Goal: Check status: Check status

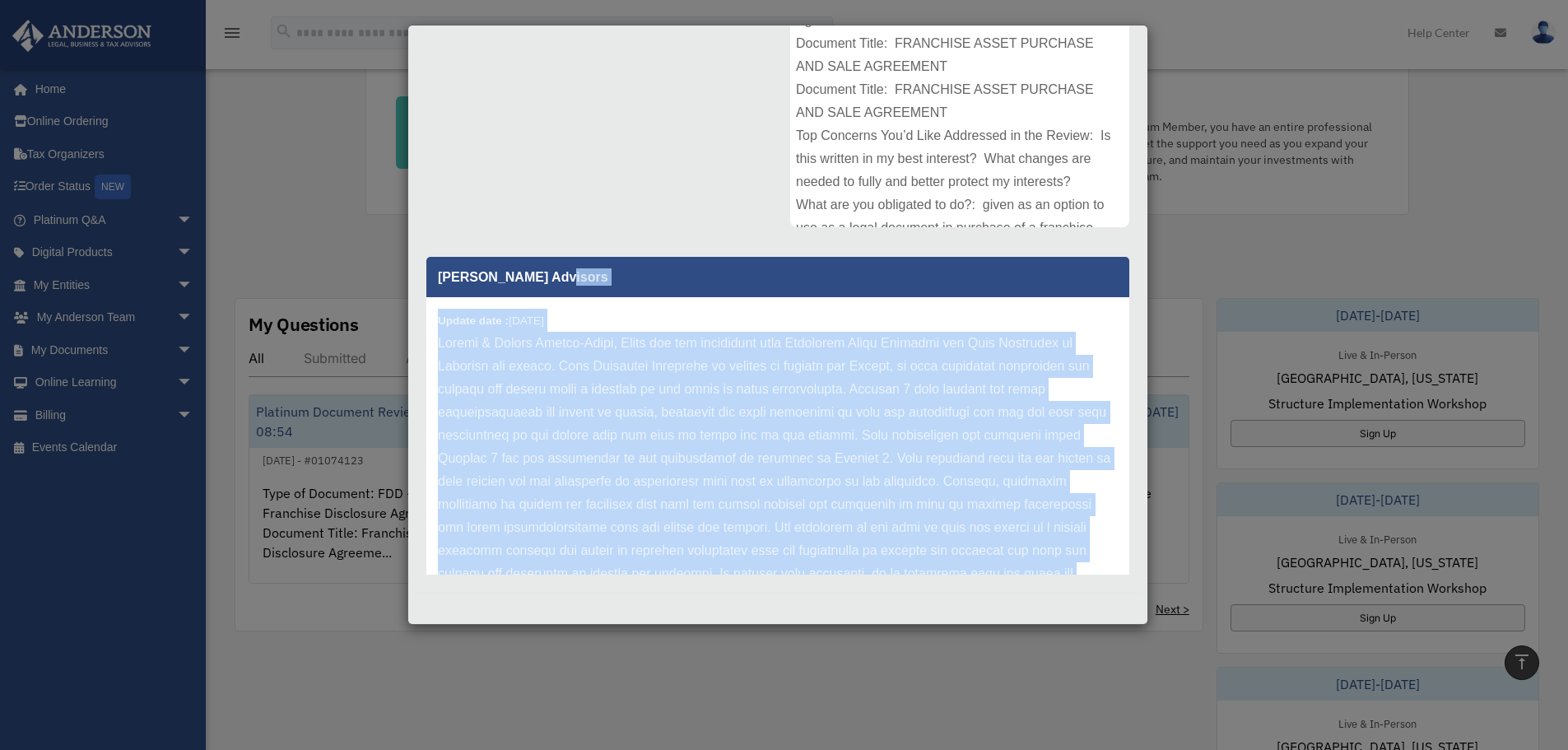
drag, startPoint x: 989, startPoint y: 534, endPoint x: 600, endPoint y: 254, distance: 479.3
click at [600, 254] on div "[PERSON_NAME] Advisors Update date : [DATE]" at bounding box center [778, 410] width 728 height 329
copy div "Update date : [DATE] [PERSON_NAME] & [PERSON_NAME]-[PERSON_NAME], Thank you for…"
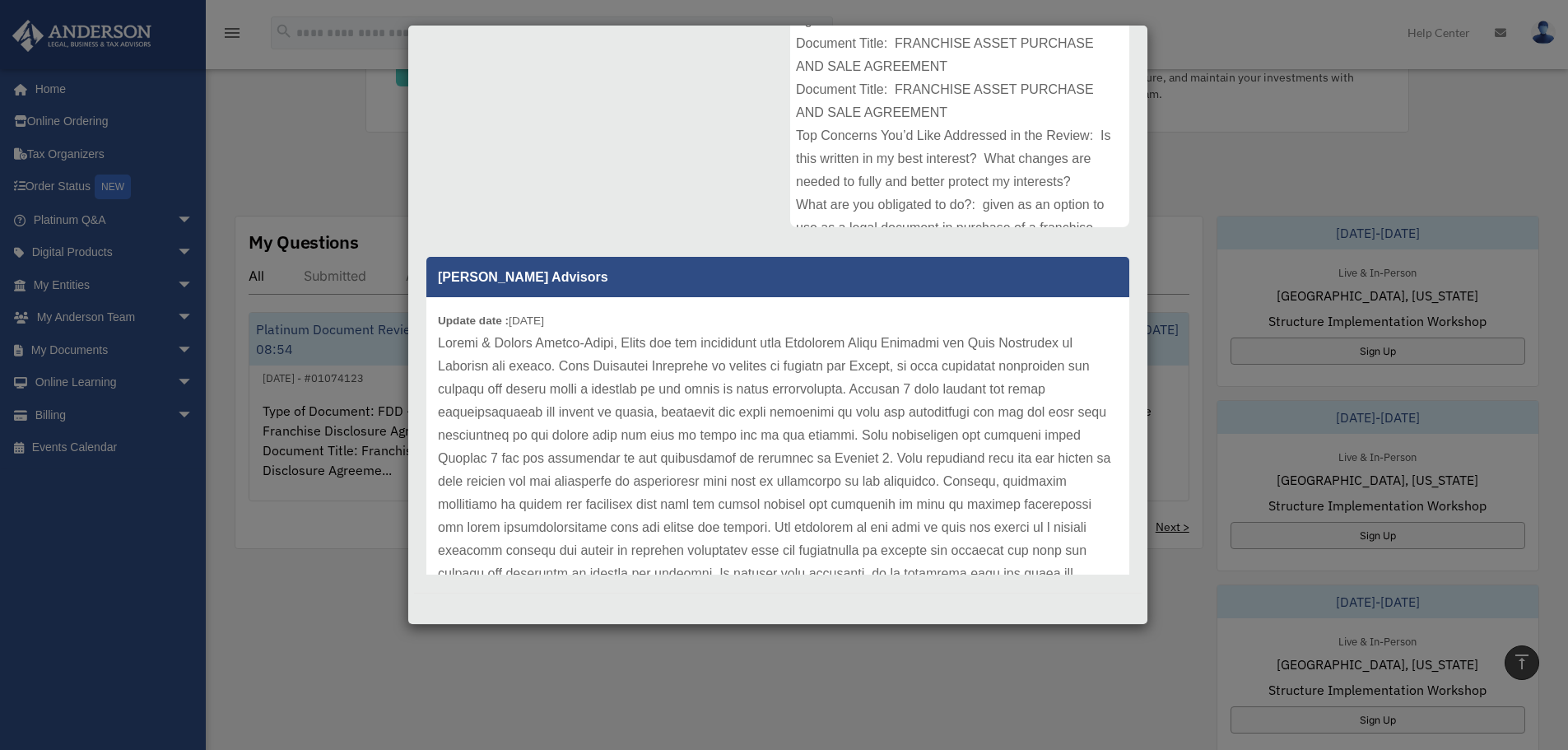
click at [1192, 184] on div "Case Detail × Platinum Document Review [DATE] 09:30 Case Number 01053693 Create…" at bounding box center [784, 375] width 1568 height 750
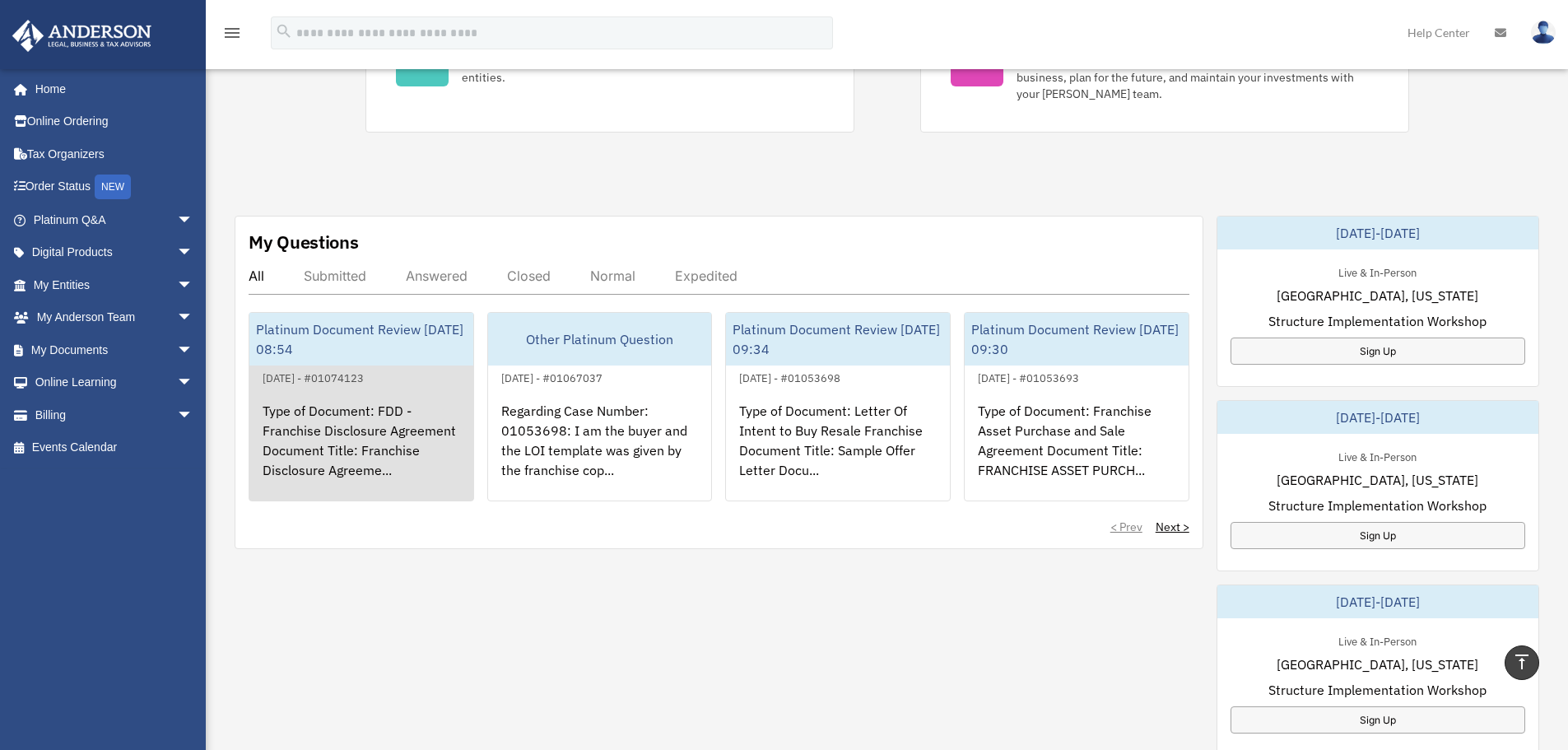
click at [371, 437] on div "Type of Document: FDD - Franchise Disclosure Agreement Document Title: Franchis…" at bounding box center [361, 452] width 224 height 128
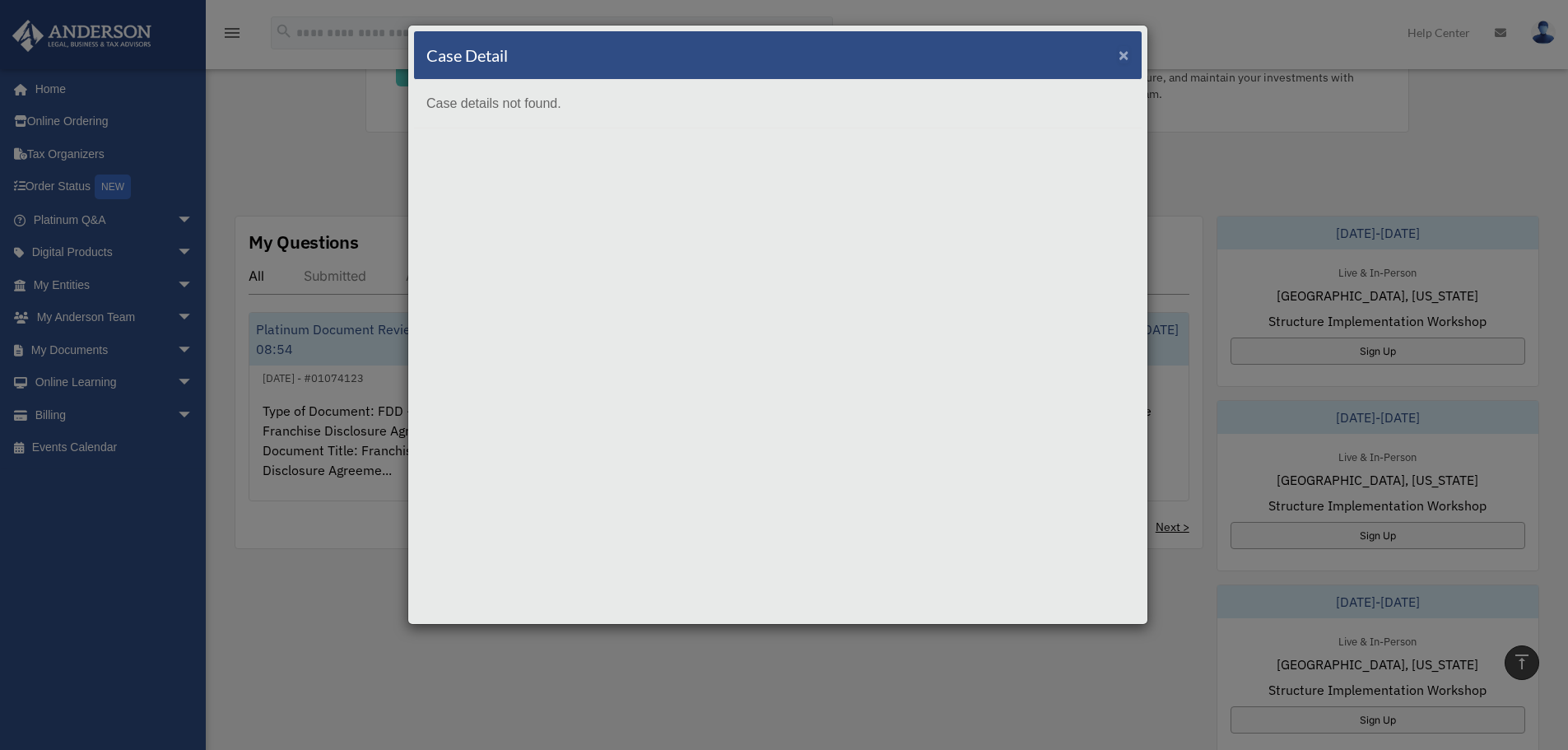
click at [1121, 48] on span "×" at bounding box center [1123, 55] width 10 height 19
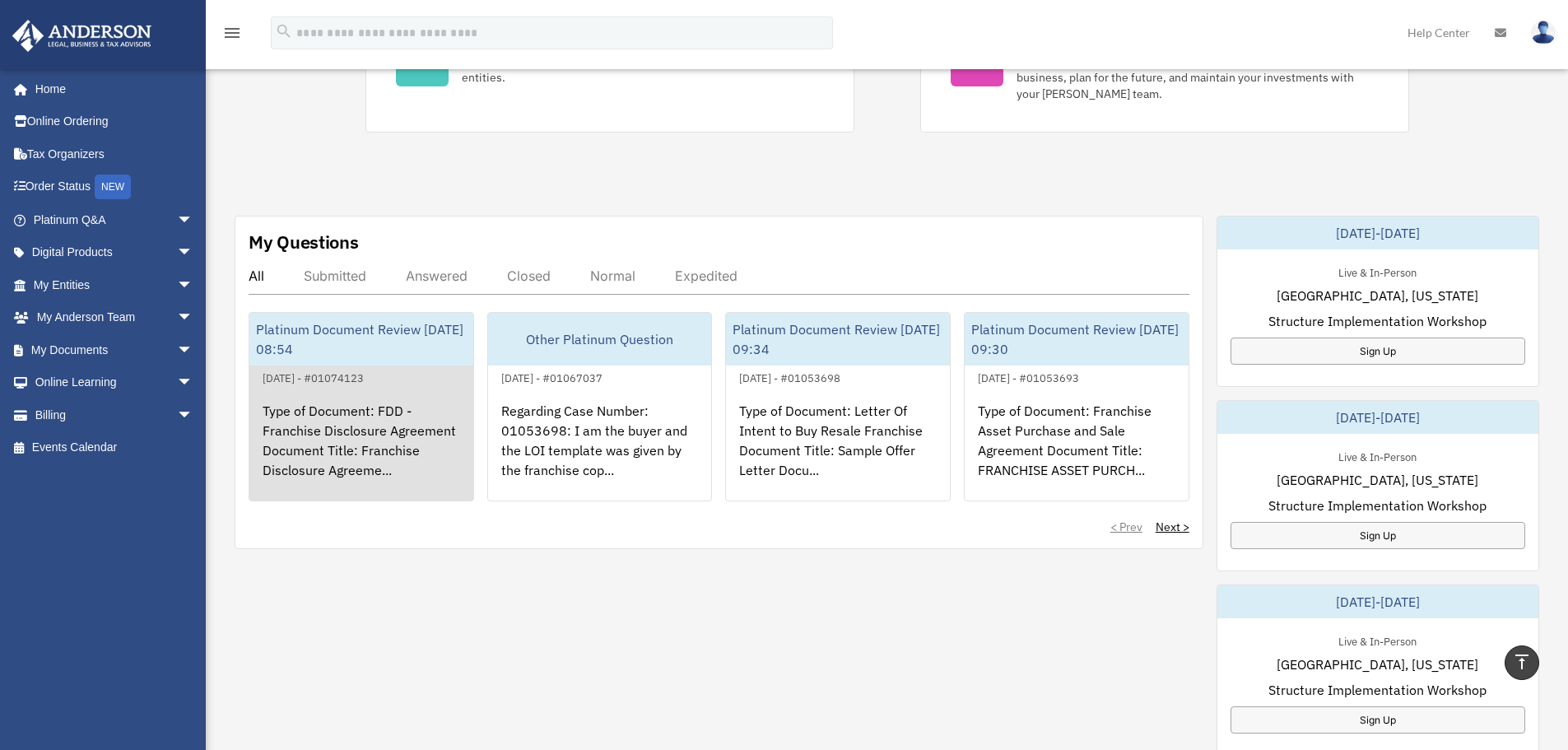
click at [332, 427] on div "Type of Document: FDD - Franchise Disclosure Agreement Document Title: Franchis…" at bounding box center [361, 452] width 224 height 128
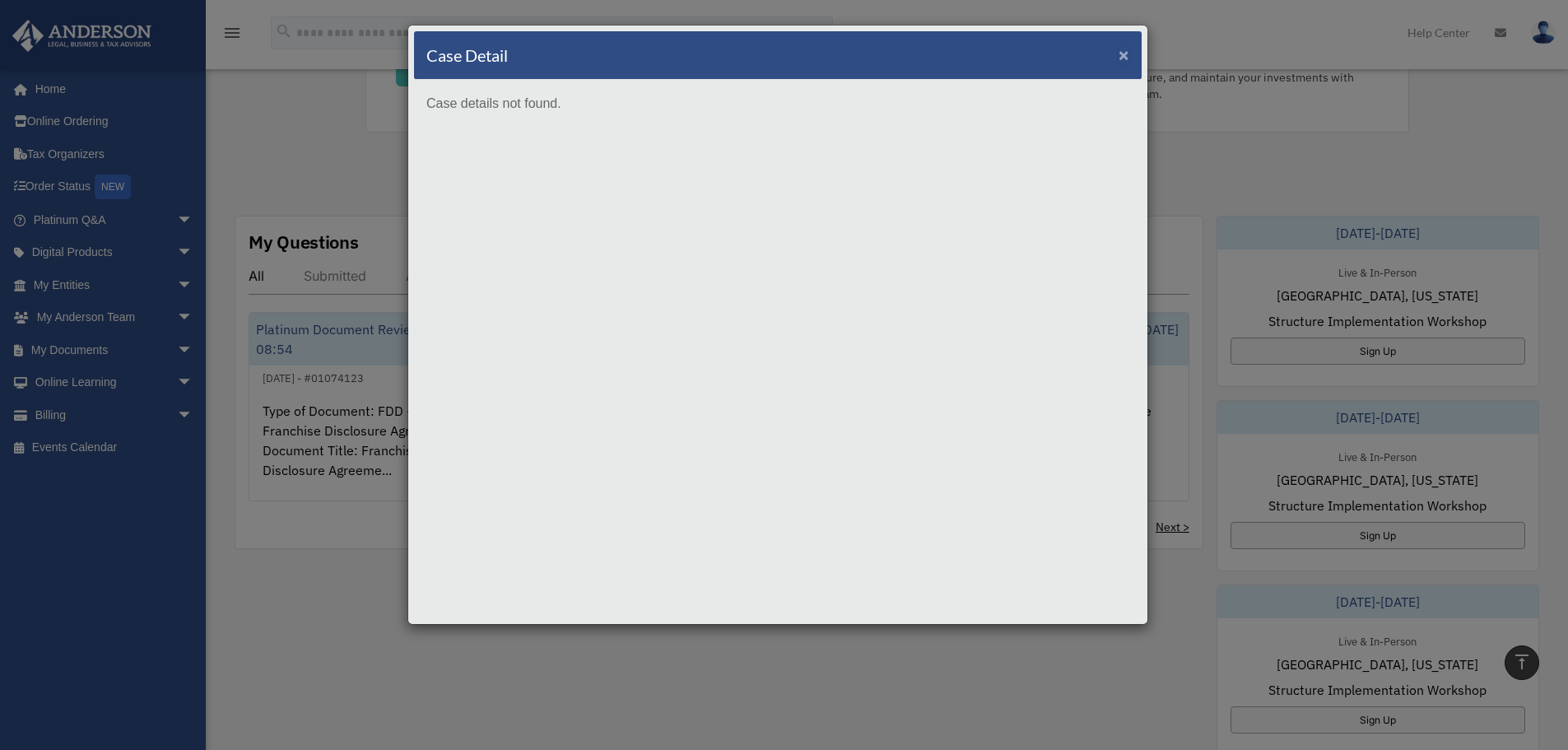
click at [1128, 58] on span "×" at bounding box center [1123, 55] width 10 height 19
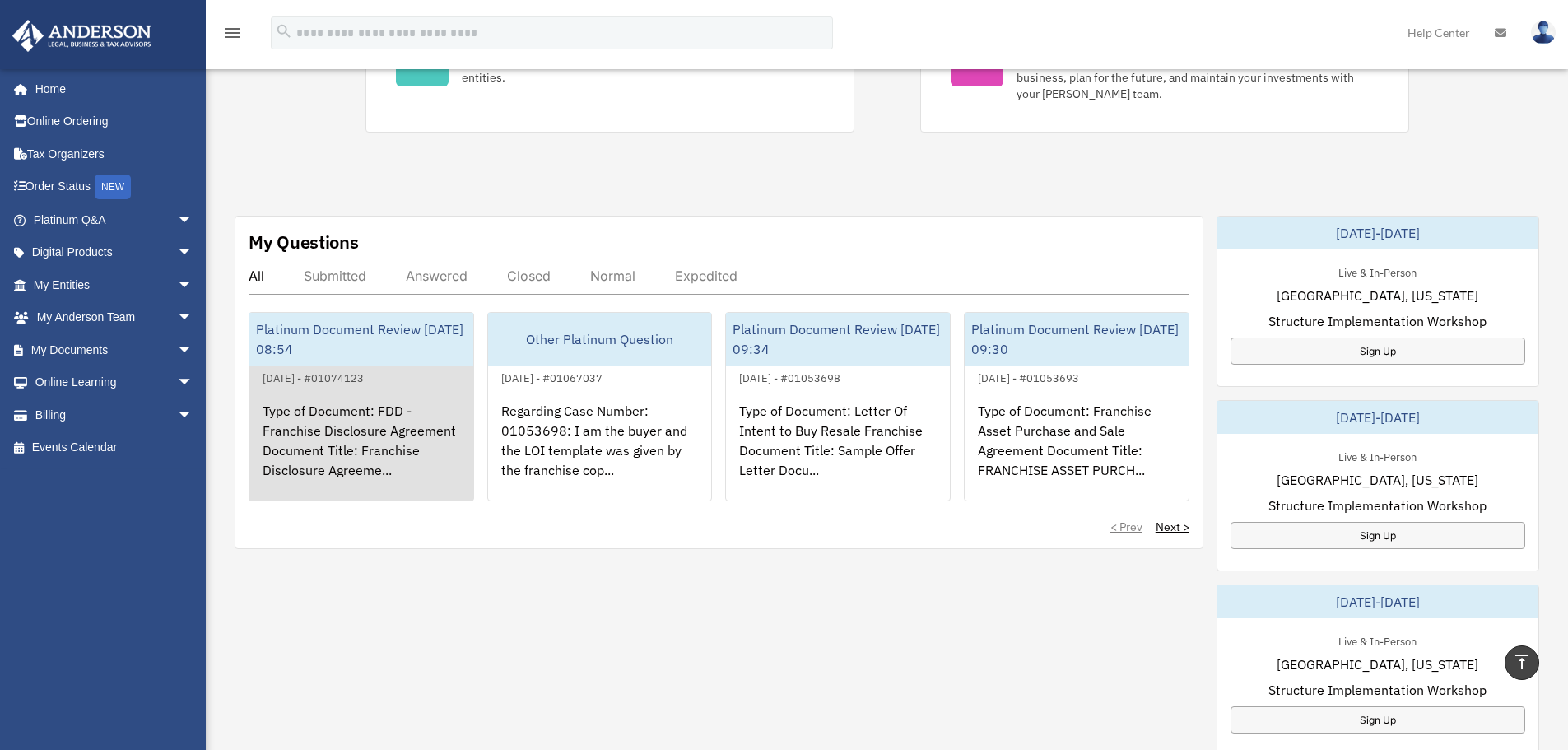
click at [315, 333] on div "Platinum Document Review [DATE] 08:54" at bounding box center [361, 339] width 224 height 53
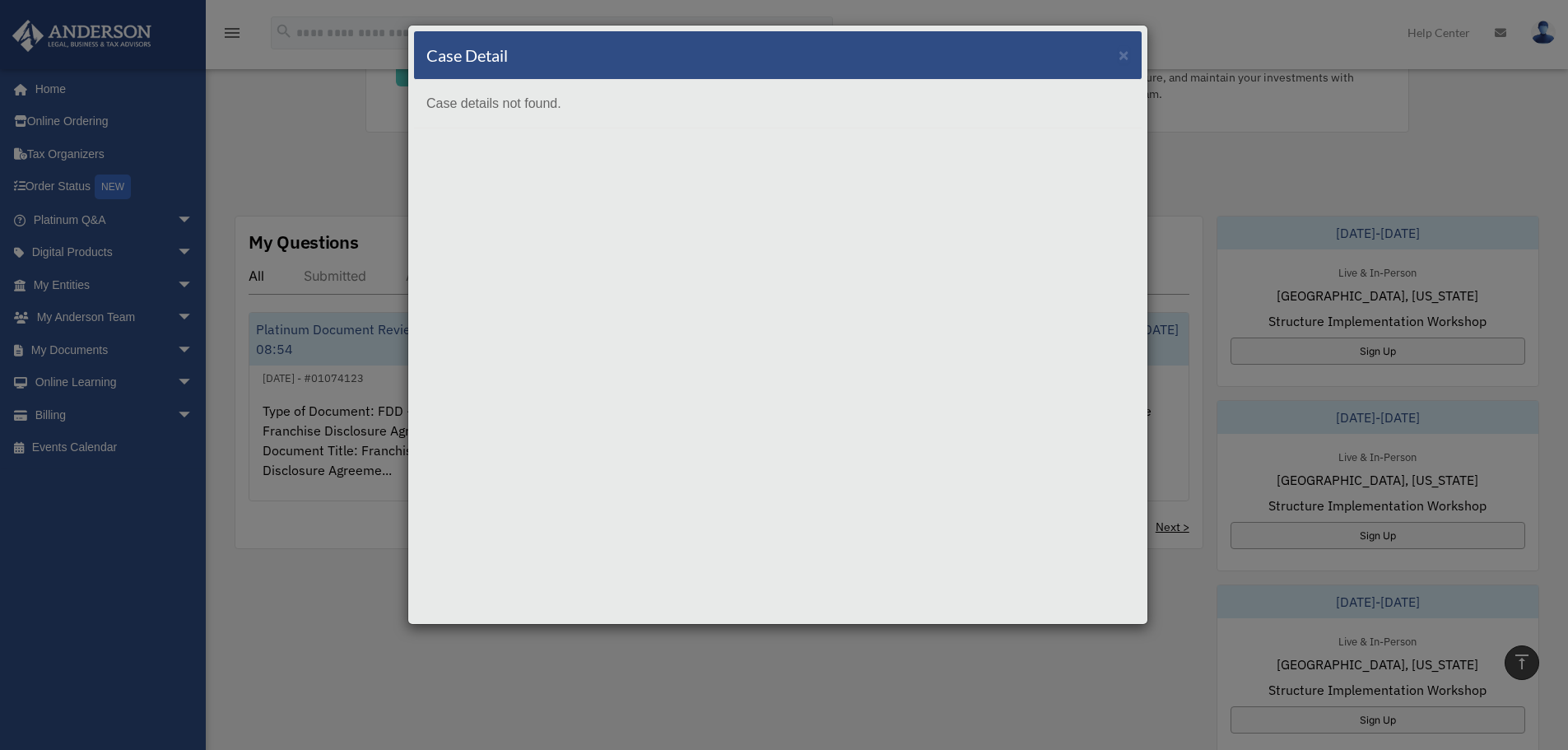
click at [1129, 57] on div "Case Detail ×" at bounding box center [778, 55] width 728 height 48
click at [1121, 54] on span "×" at bounding box center [1123, 55] width 10 height 19
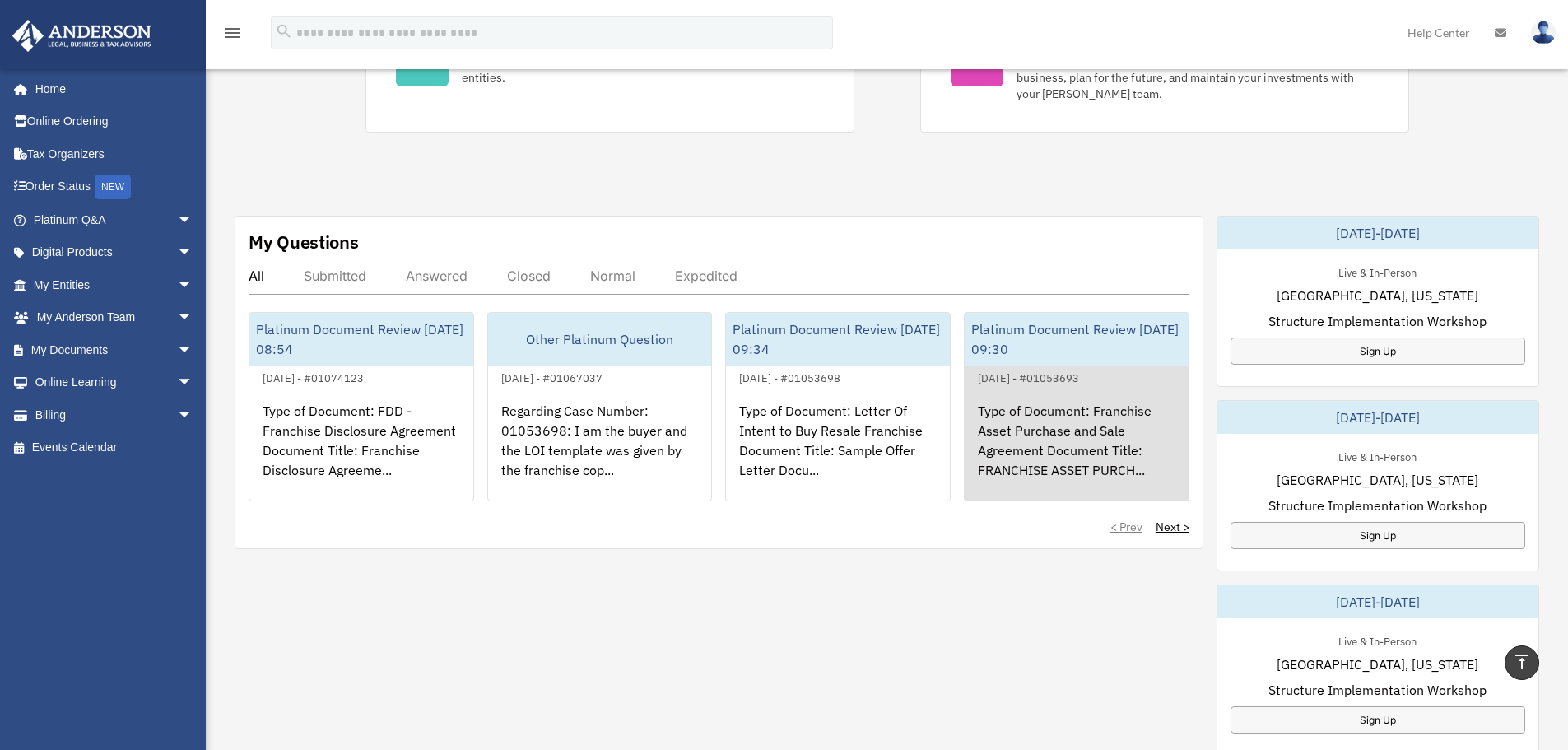
click at [1058, 435] on div "Type of Document: Franchise Asset Purchase and Sale Agreement Document Title: F…" at bounding box center [1077, 452] width 224 height 128
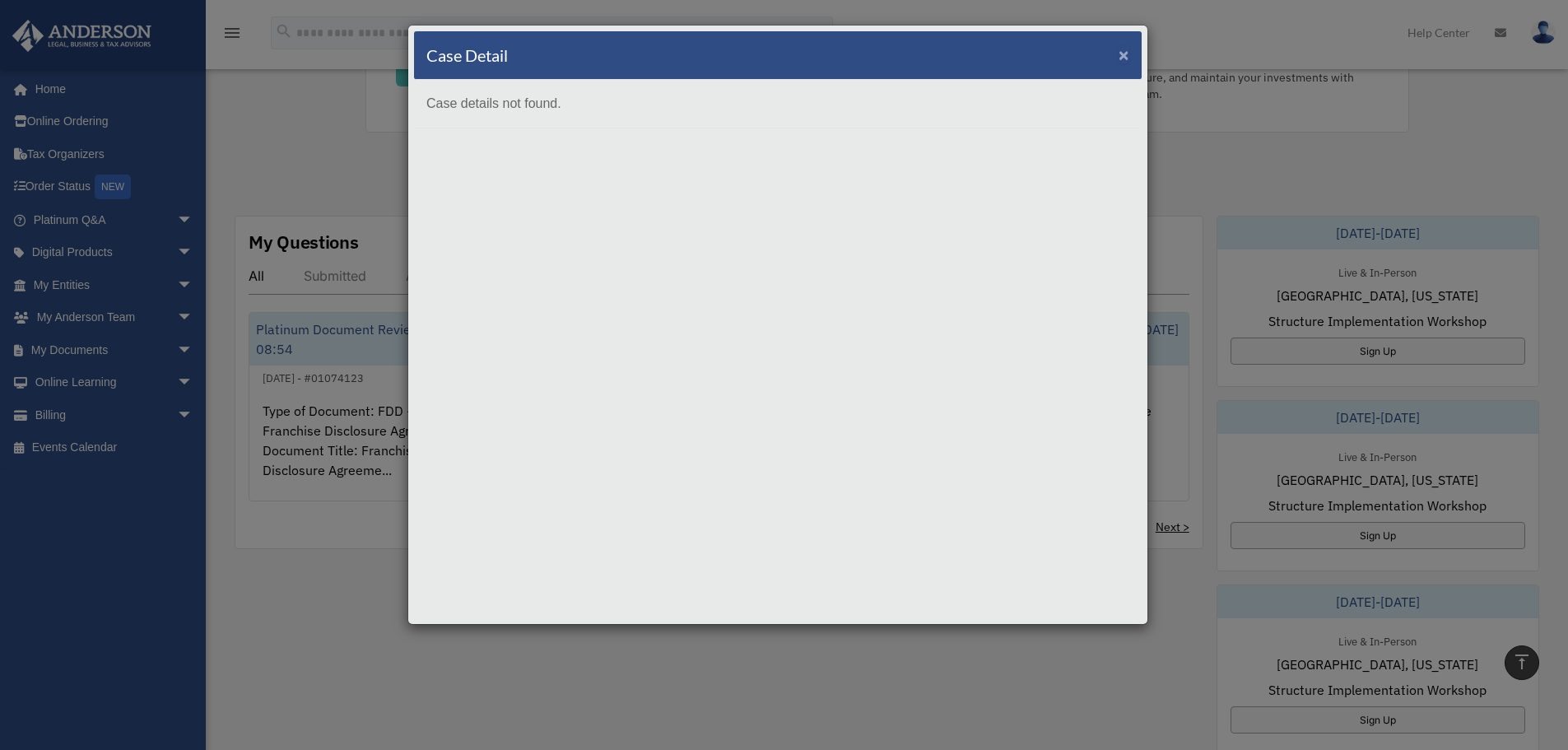
click at [1121, 50] on span "×" at bounding box center [1123, 55] width 10 height 19
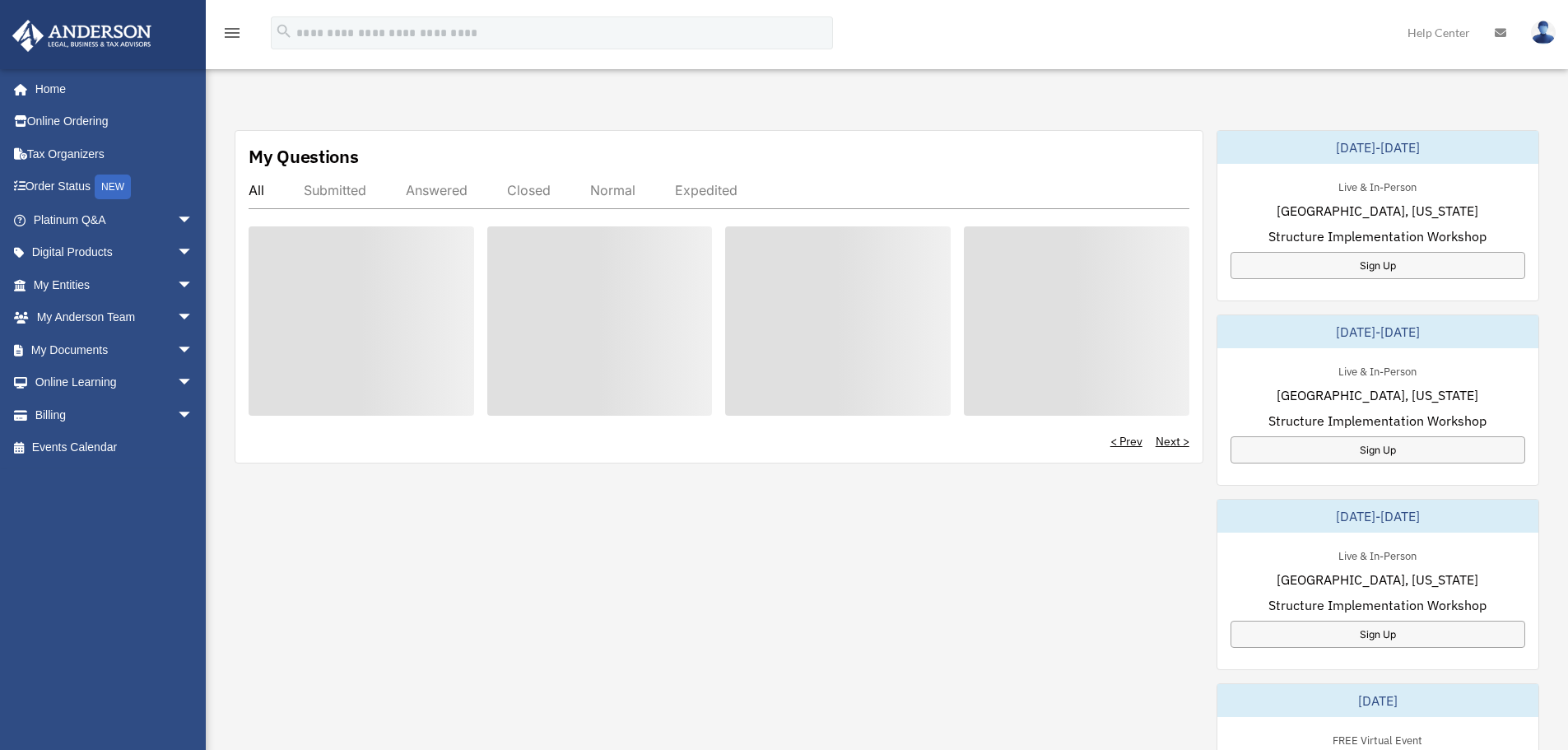
scroll to position [521, 0]
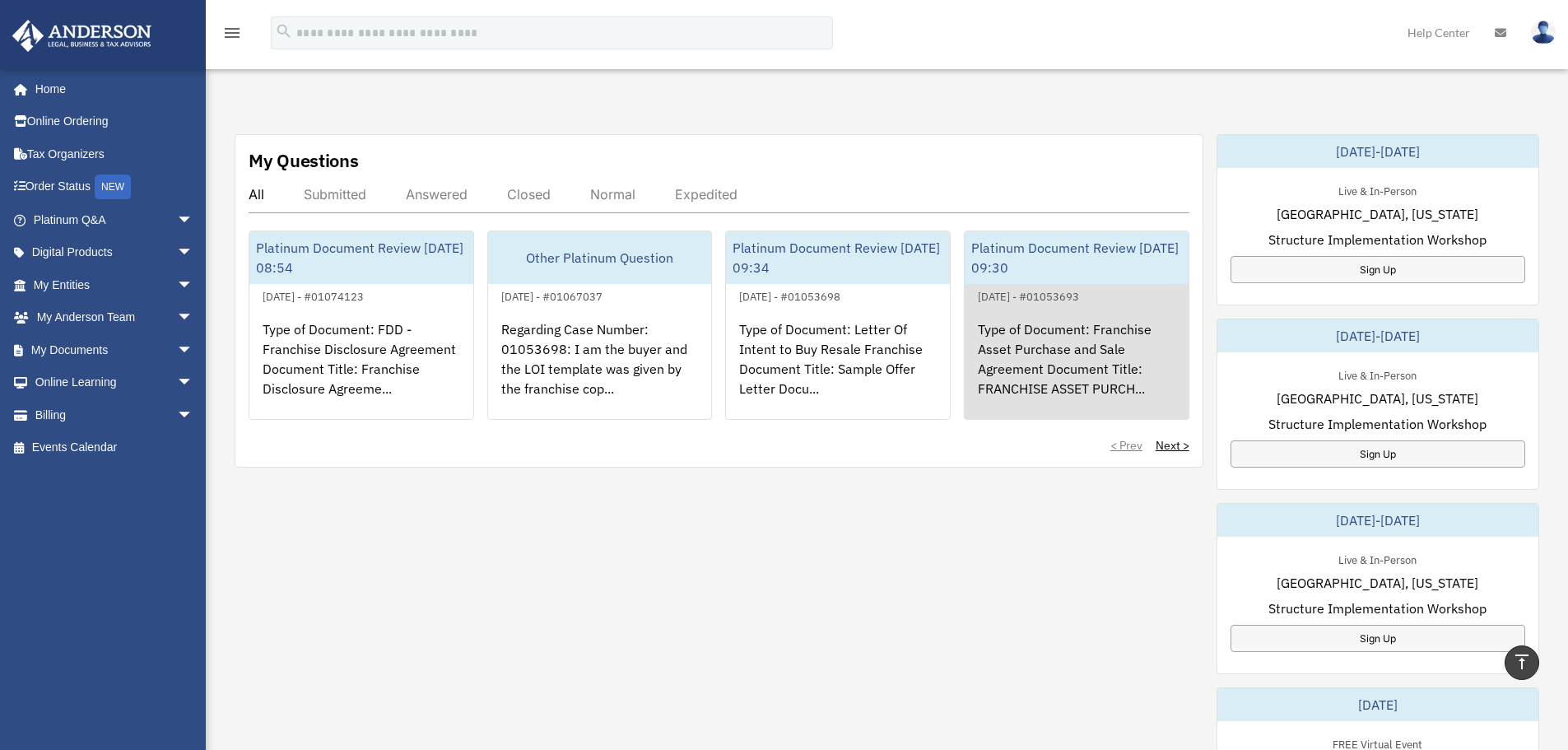
click at [1096, 349] on div "Type of Document: Franchise Asset Purchase and Sale Agreement Document Title: F…" at bounding box center [1077, 370] width 224 height 128
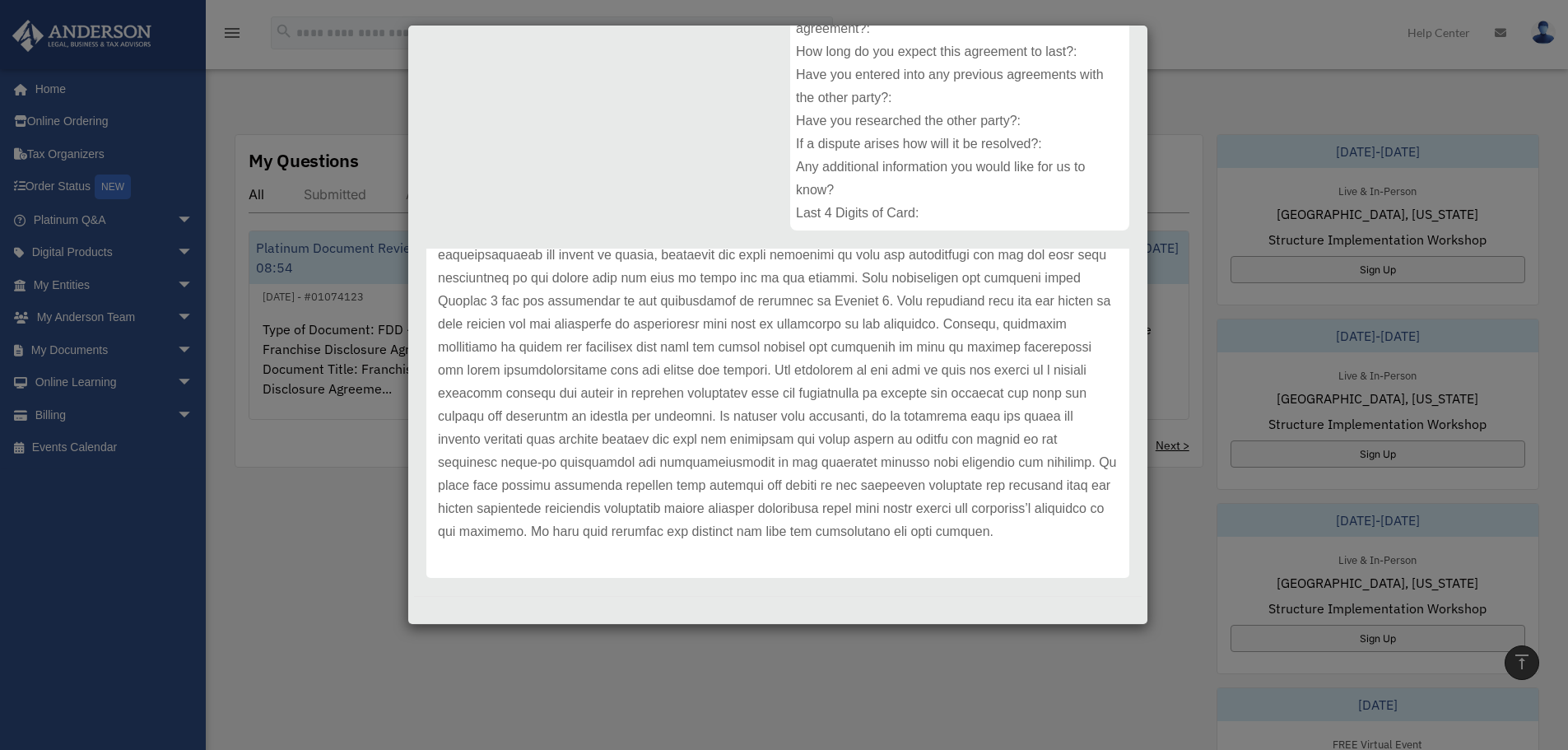
scroll to position [283, 0]
click at [357, 551] on div "Case Detail × Platinum Document Review [DATE] 09:30 Case Number 01053693 Create…" at bounding box center [784, 375] width 1568 height 750
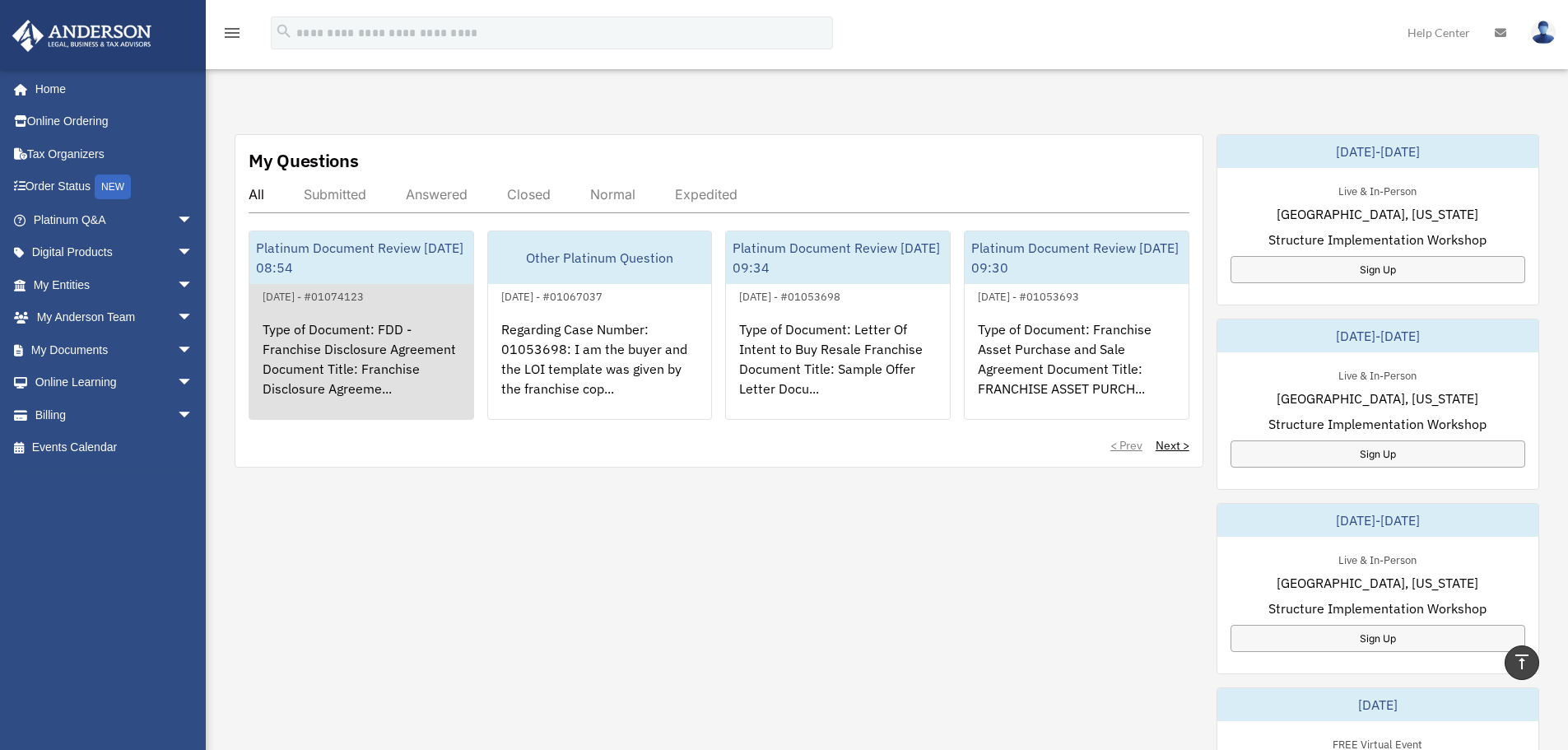
click at [353, 333] on div "Type of Document: FDD - Franchise Disclosure Agreement Document Title: Franchis…" at bounding box center [361, 370] width 224 height 128
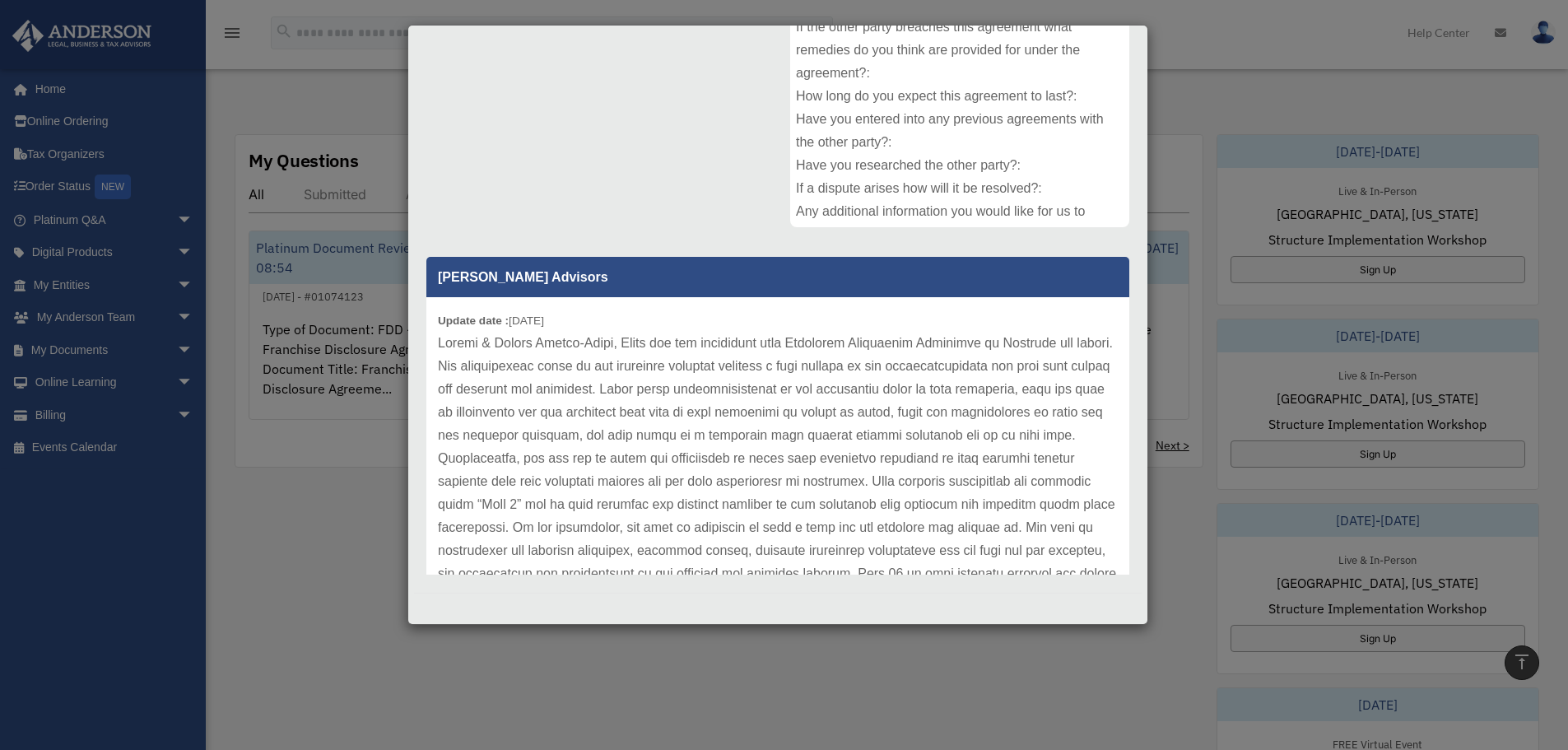
click at [736, 419] on p at bounding box center [778, 643] width 680 height 622
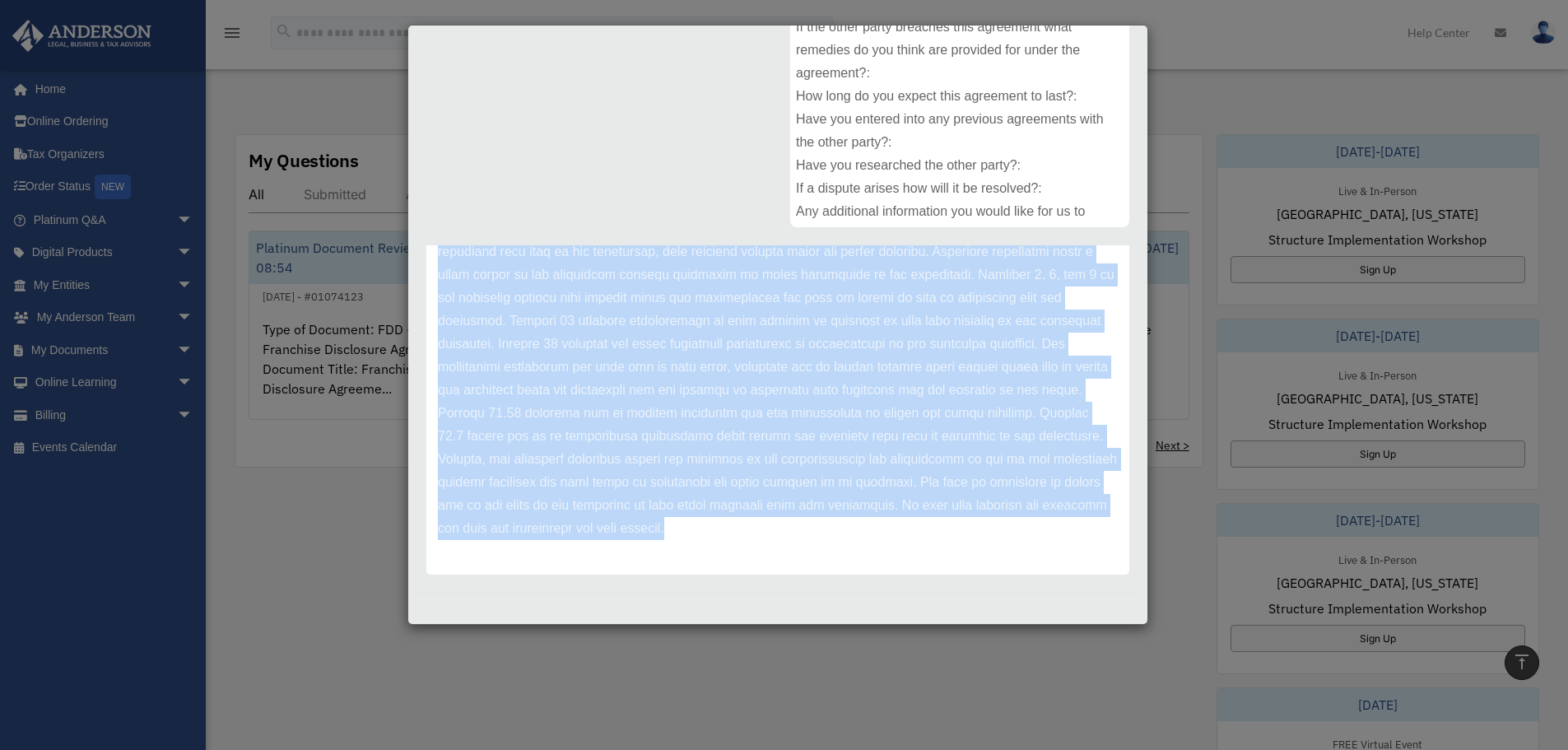
scroll to position [0, 0]
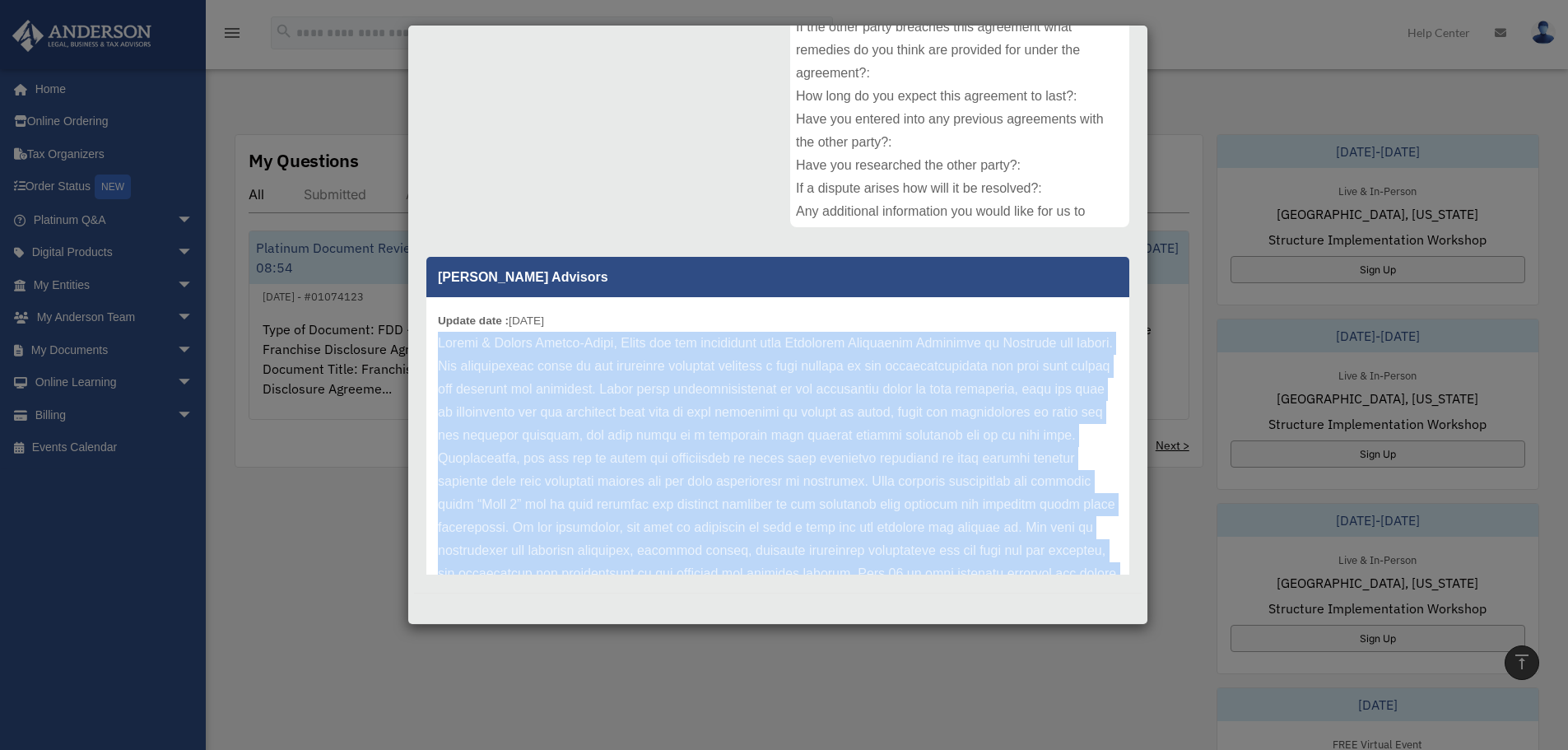
drag, startPoint x: 990, startPoint y: 536, endPoint x: 429, endPoint y: 336, distance: 595.6
click at [429, 336] on div "Update date : 08-21-2025" at bounding box center [778, 643] width 703 height 691
copy p "Pascal & Nicole Pierre-Louis, Thank you for submitting your Franchise Disclosur…"
click at [288, 589] on div "Case Detail × Platinum Document Review 08/12/2025 08:54 Case Number 01074123 Cr…" at bounding box center [784, 375] width 1568 height 750
